Goal: Contribute content

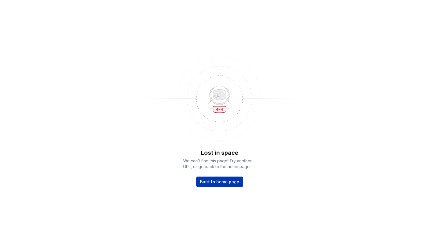
click at [228, 179] on span "Back to home page" at bounding box center [219, 182] width 39 height 6
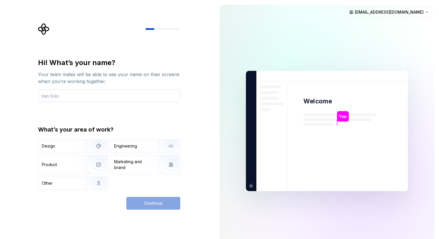
click at [88, 99] on input "text" at bounding box center [109, 95] width 142 height 13
click at [408, 10] on html "Hi! What’s your name? Your team mates will be able to see your name on their sc…" at bounding box center [219, 119] width 439 height 239
click at [408, 26] on div "Sign out" at bounding box center [406, 25] width 55 height 6
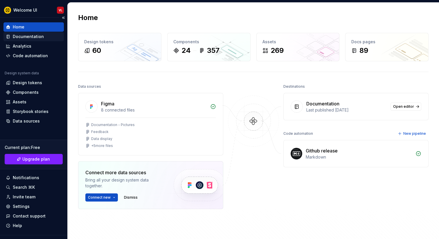
click at [25, 38] on div "Documentation" at bounding box center [28, 37] width 31 height 6
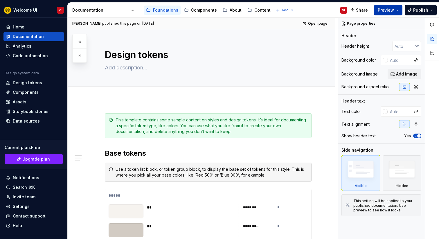
click at [382, 9] on span "Preview" at bounding box center [386, 10] width 16 height 6
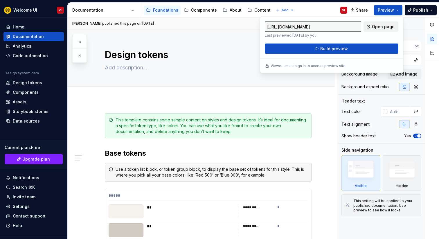
click at [392, 25] on span "Open page" at bounding box center [383, 27] width 23 height 6
click at [258, 9] on div "Content" at bounding box center [262, 10] width 16 height 6
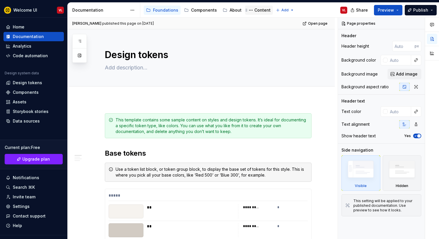
click at [257, 11] on div "Content" at bounding box center [262, 10] width 16 height 6
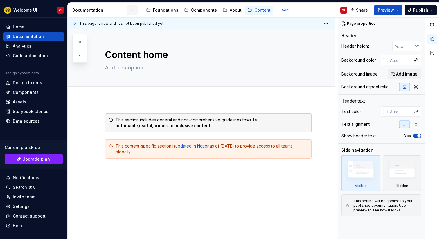
click at [131, 12] on html "Welcome UI VL Home Documentation Analytics Code automation Design system data D…" at bounding box center [219, 119] width 439 height 239
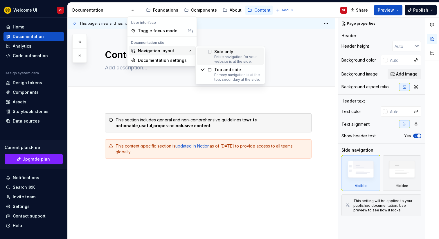
click at [224, 53] on div "Side only" at bounding box center [237, 52] width 46 height 6
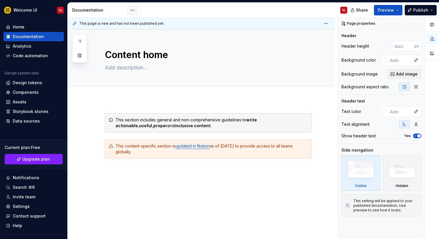
click at [132, 11] on html "Welcome UI VL Home Documentation Analytics Code automation Design system data D…" at bounding box center [219, 119] width 439 height 239
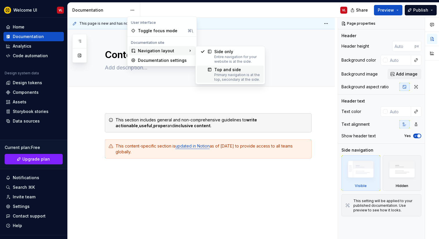
click at [225, 70] on div "Top and side" at bounding box center [237, 70] width 46 height 6
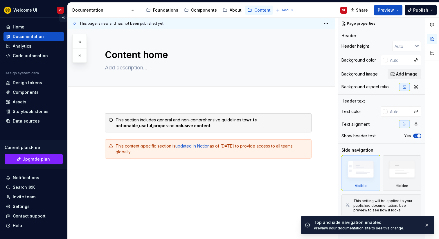
click at [62, 17] on button "Collapse sidebar" at bounding box center [63, 18] width 8 height 8
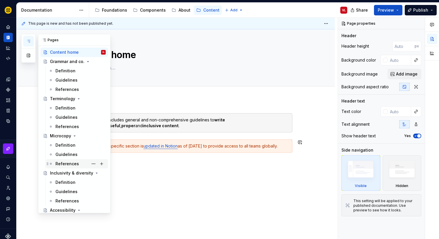
scroll to position [11, 0]
click at [71, 117] on div "Guidelines" at bounding box center [66, 117] width 22 height 6
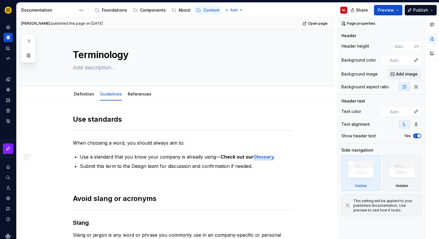
type textarea "*"
click at [275, 156] on p "Use a standard that you know your company is already using— Check out our Gloss…" at bounding box center [186, 156] width 212 height 7
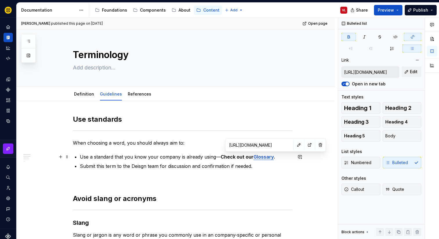
click at [268, 157] on strong "Glossary" at bounding box center [263, 157] width 20 height 6
click at [260, 145] on input "https://www.notion.so/wttj/Glossary-94619fe60de24a58bd8a111f6cd4dd19" at bounding box center [260, 145] width 66 height 10
click at [295, 144] on button "button" at bounding box center [299, 145] width 8 height 8
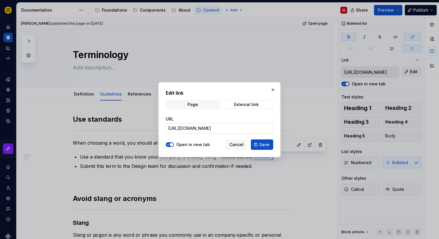
click at [215, 127] on input "https://www.notion.so/wttj/Glossary-94619fe60de24a58bd8a111f6cd4dd19" at bounding box center [219, 128] width 107 height 10
paste input "69286dad1fdb4060a40117744257b9af?v=7ac14c42ca94433c81804e0a0424c14f"
type input "https://www.notion.so/wttj/69286dad1fdb4060a40117744257b9af?v=7ac14c42ca94433c8…"
click at [260, 145] on span "Save" at bounding box center [264, 145] width 10 height 6
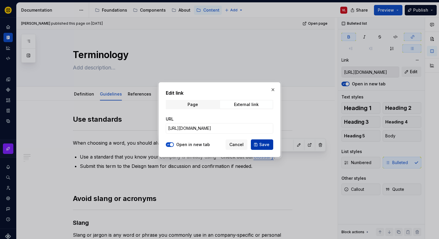
type input "https://www.notion.so/wttj/69286dad1fdb4060a40117744257b9af?v=7ac14c42ca94433c8…"
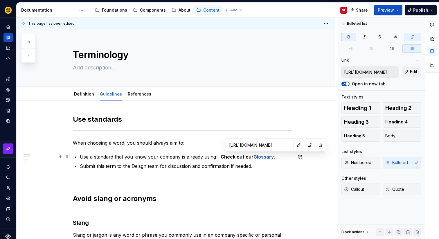
click at [203, 160] on ul "Use a standard that you know your company is already using— Check out our Gloss…" at bounding box center [186, 161] width 212 height 16
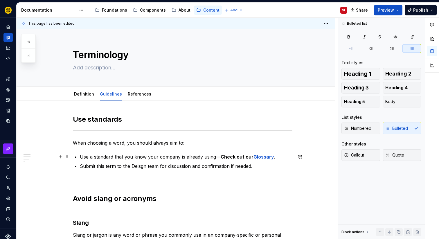
click at [262, 156] on strong "Glossary" at bounding box center [263, 157] width 20 height 6
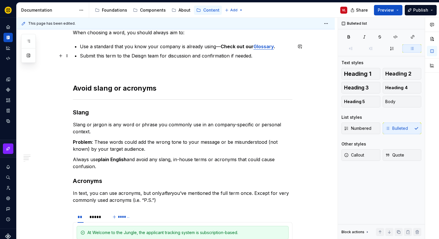
click at [139, 56] on p "Submit this term to the Deisgn team for discussion and confirmation if needed." at bounding box center [186, 55] width 212 height 7
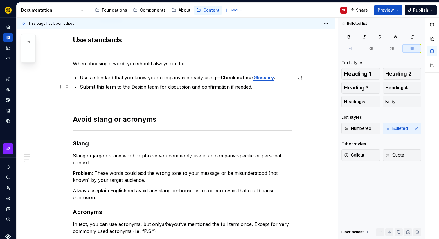
scroll to position [0, 0]
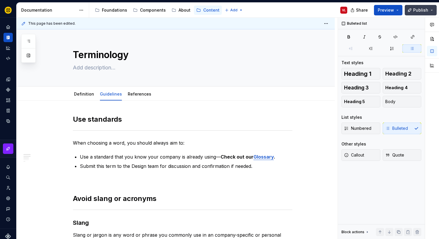
click at [431, 11] on button "Publish" at bounding box center [421, 10] width 32 height 10
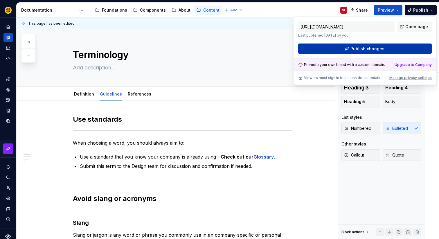
click at [412, 50] on button "Publish changes" at bounding box center [364, 49] width 133 height 10
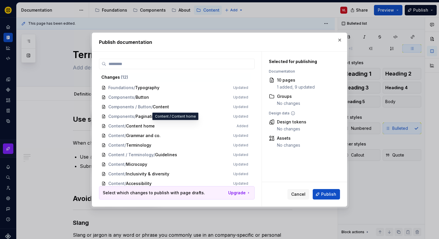
click at [144, 126] on span "Content / Content home Added" at bounding box center [174, 126] width 151 height 10
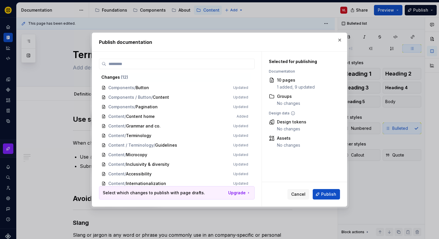
scroll to position [12, 0]
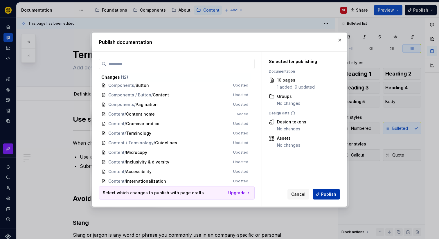
click at [327, 196] on span "Publish" at bounding box center [328, 194] width 15 height 6
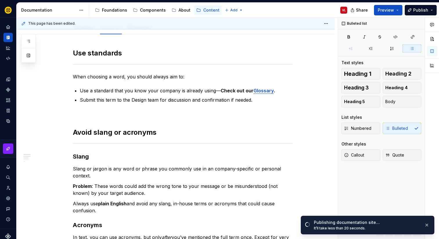
scroll to position [0, 0]
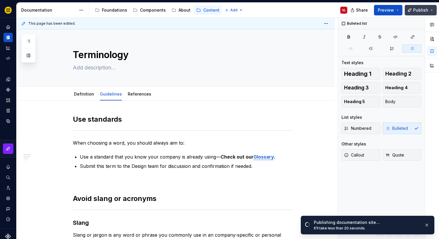
click at [434, 12] on button "Publish" at bounding box center [421, 10] width 32 height 10
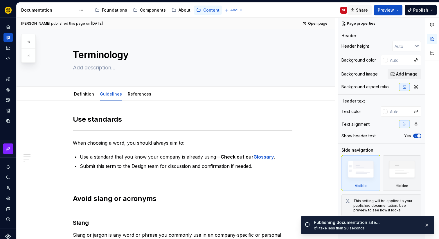
click at [361, 9] on span "Share" at bounding box center [362, 10] width 12 height 6
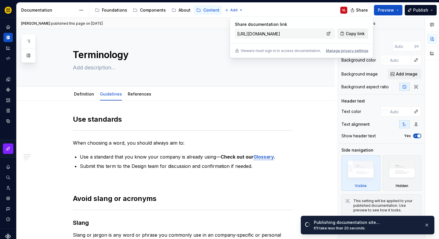
click at [357, 35] on span "Copy link" at bounding box center [355, 34] width 19 height 6
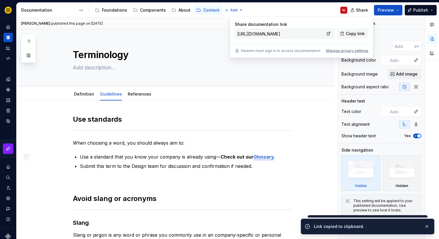
type textarea "*"
type input "https://tremendous-chameleon-orange.supernova-docs.io/latest"
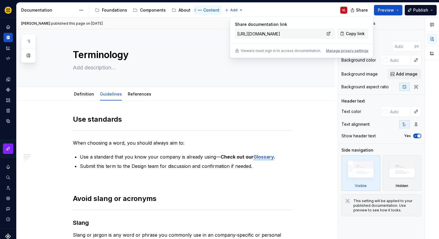
click at [205, 9] on div "Content" at bounding box center [211, 10] width 16 height 6
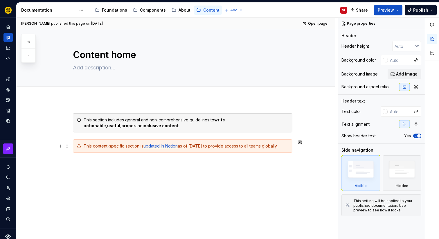
click at [174, 145] on link "updated in Notion" at bounding box center [160, 145] width 34 height 5
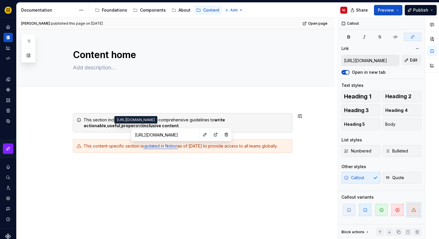
type textarea "*"
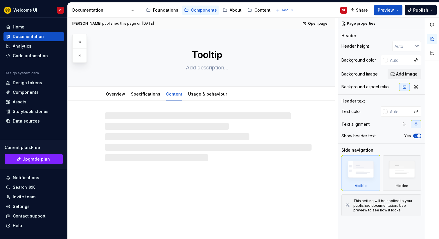
type textarea "*"
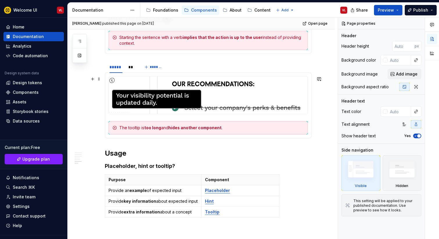
scroll to position [569, 0]
